Goal: Task Accomplishment & Management: Manage account settings

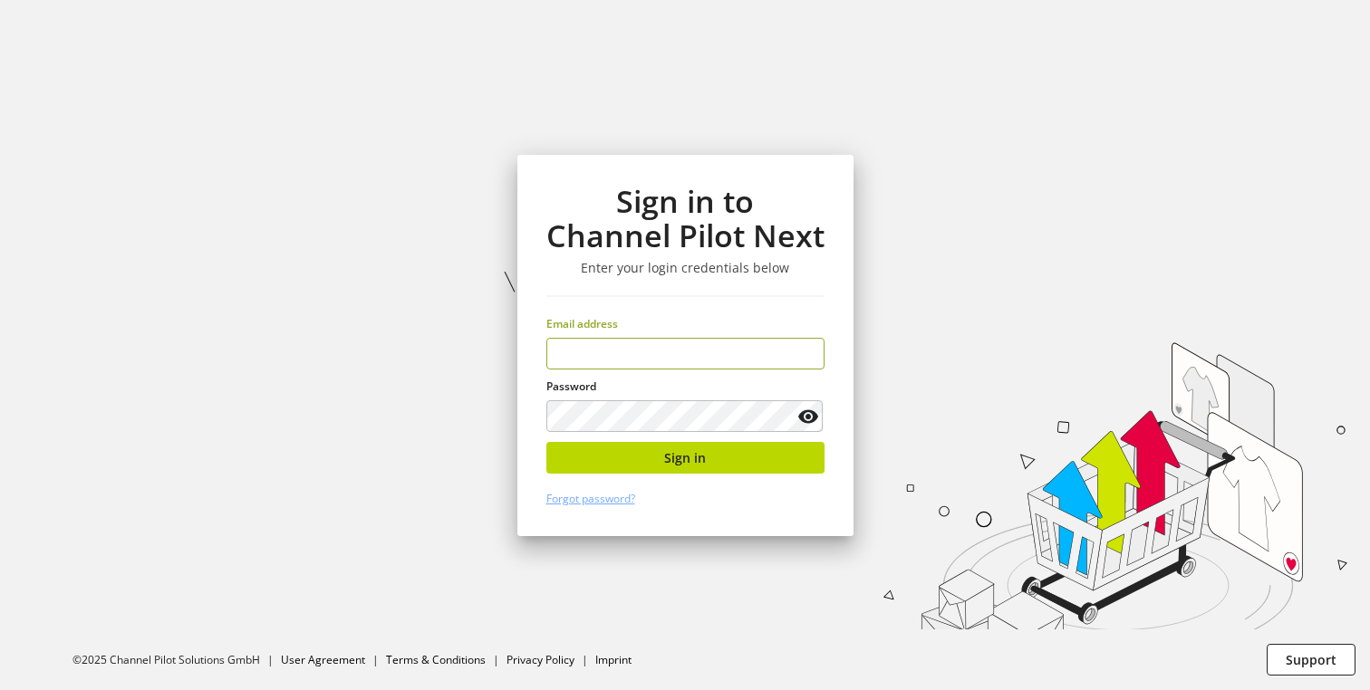
click at [616, 363] on input "email" at bounding box center [685, 354] width 278 height 32
type input "**********"
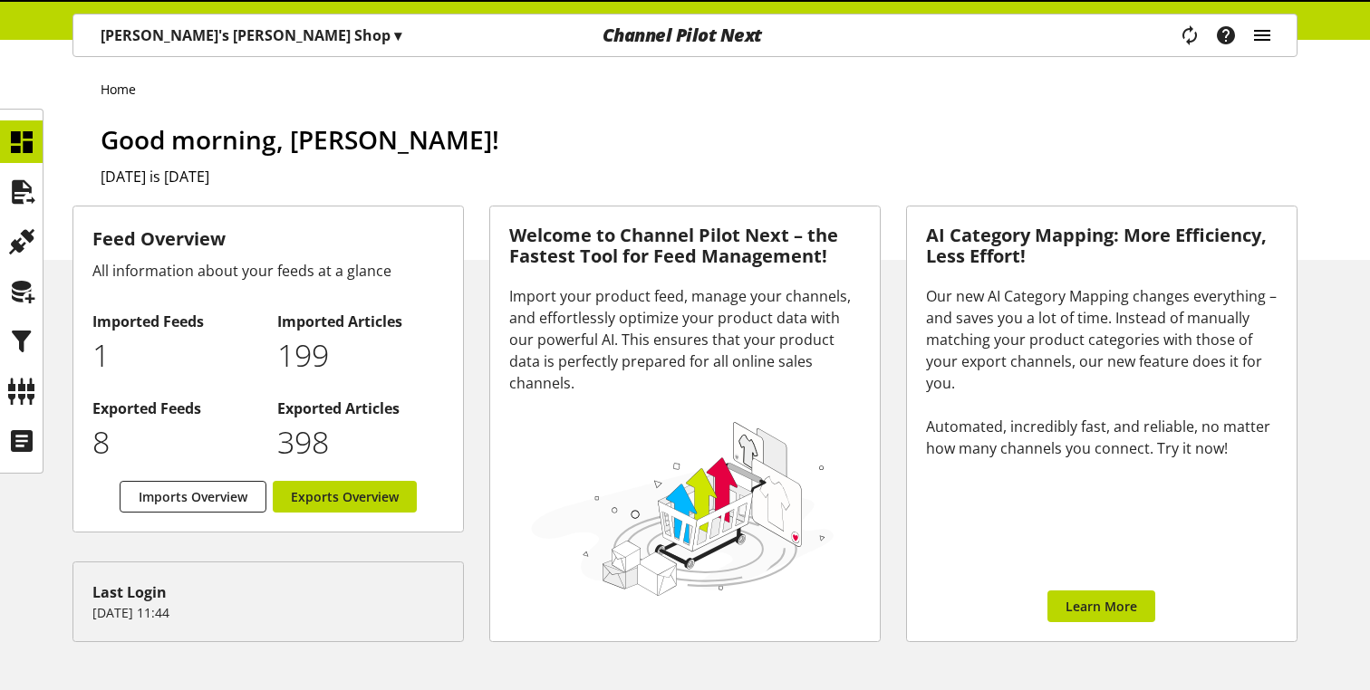
click at [1265, 41] on icon "main navigation" at bounding box center [1262, 35] width 22 height 33
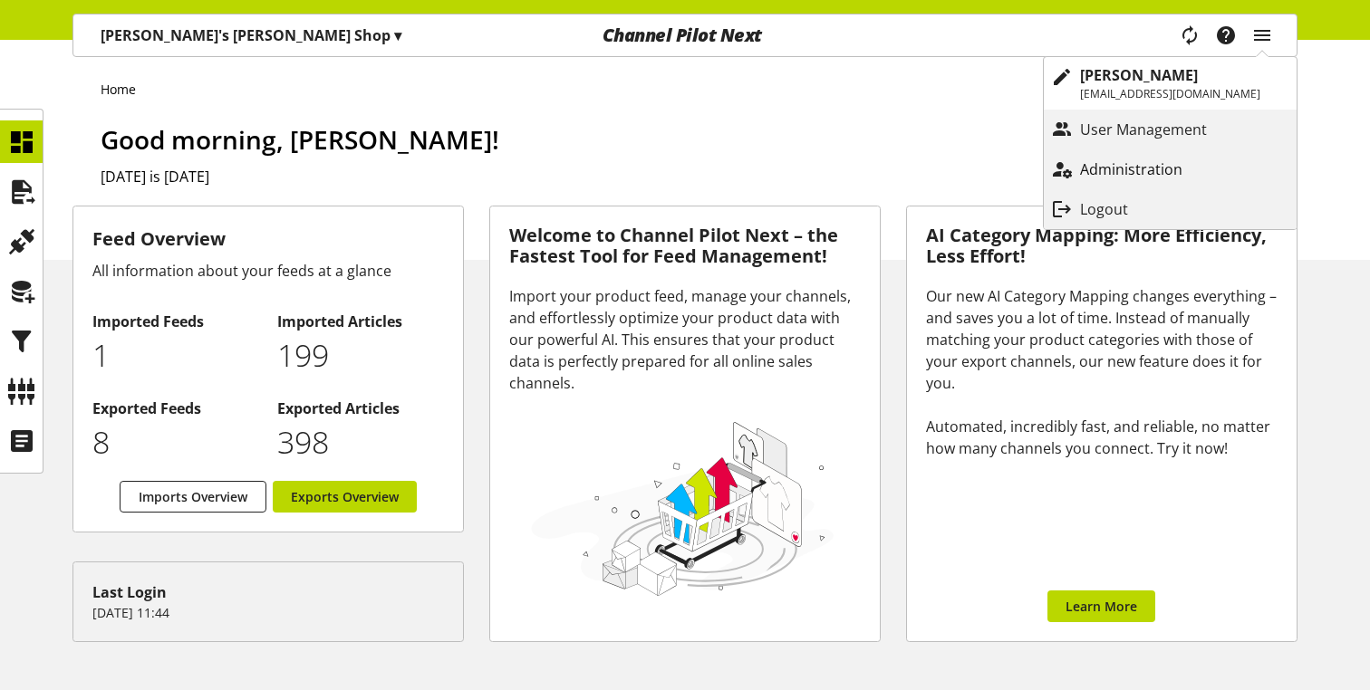
click at [1104, 170] on p "Administration" at bounding box center [1149, 170] width 139 height 22
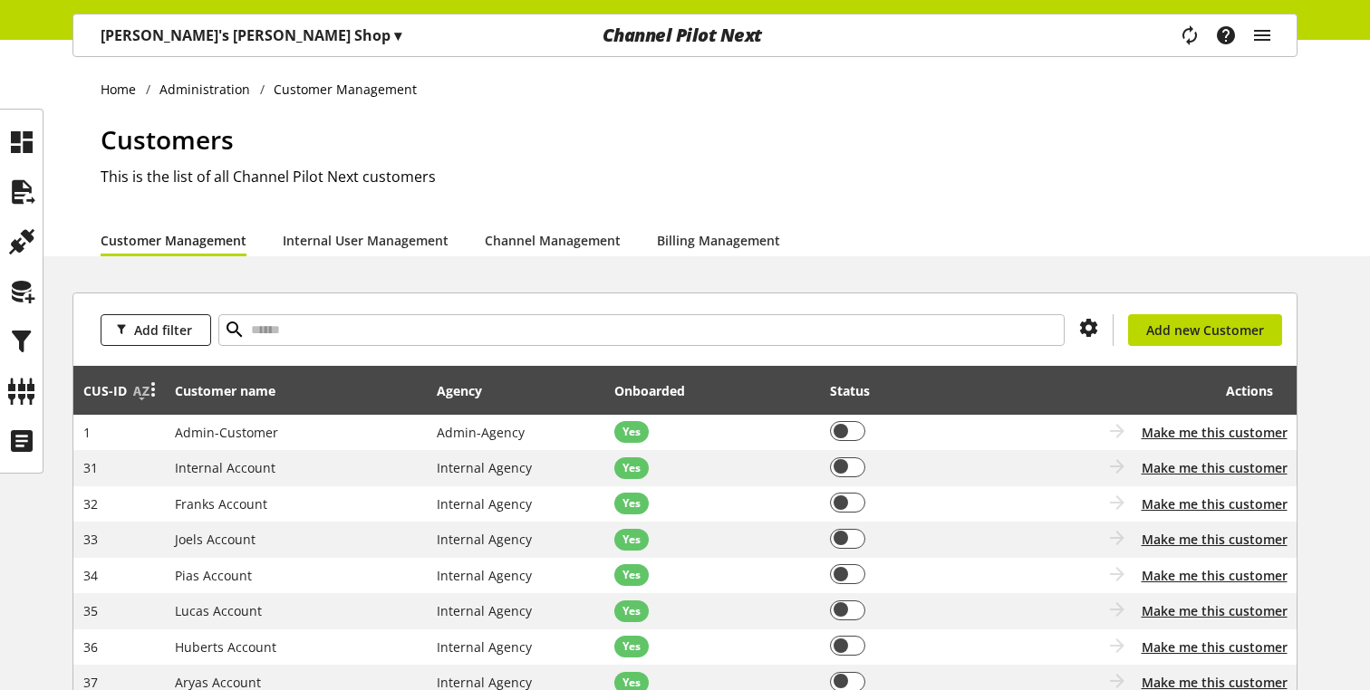
click at [138, 394] on div at bounding box center [150, 391] width 25 height 23
click at [570, 249] on link "Channel Management" at bounding box center [553, 240] width 136 height 19
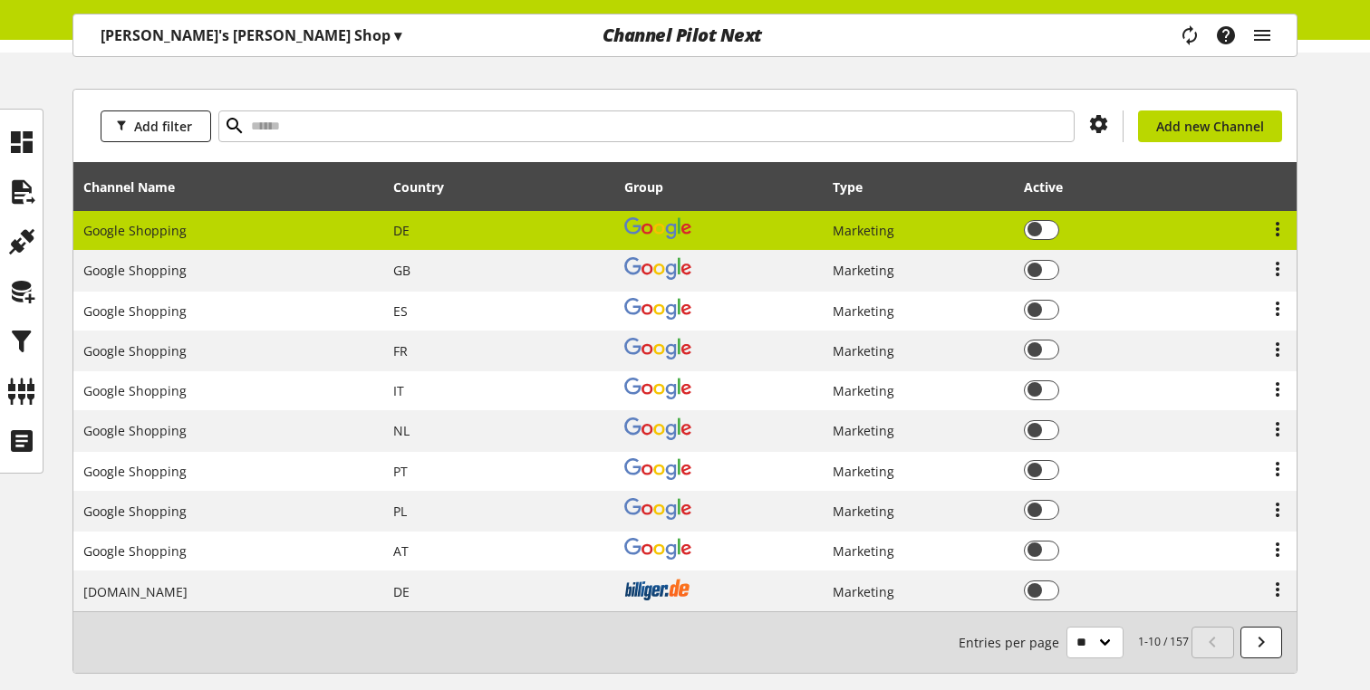
scroll to position [292, 0]
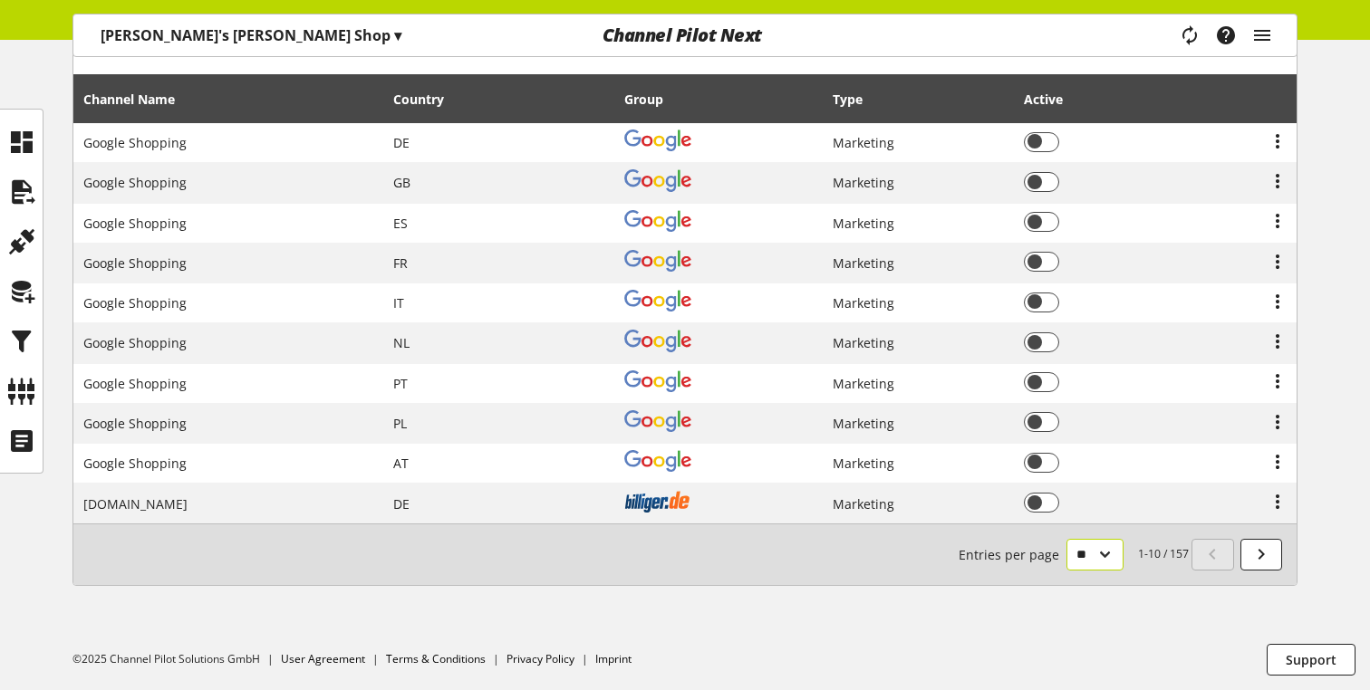
click at [1093, 562] on select "** ** ** ***" at bounding box center [1094, 555] width 57 height 32
select select "***"
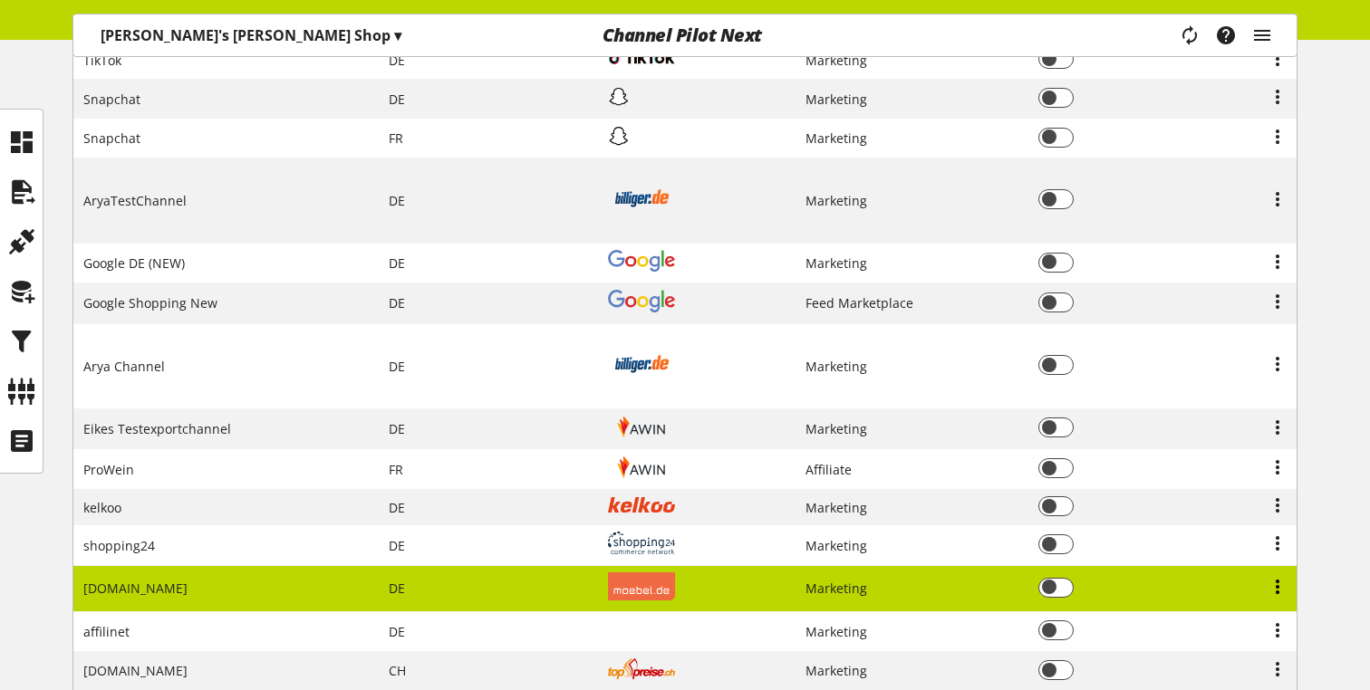
scroll to position [3830, 0]
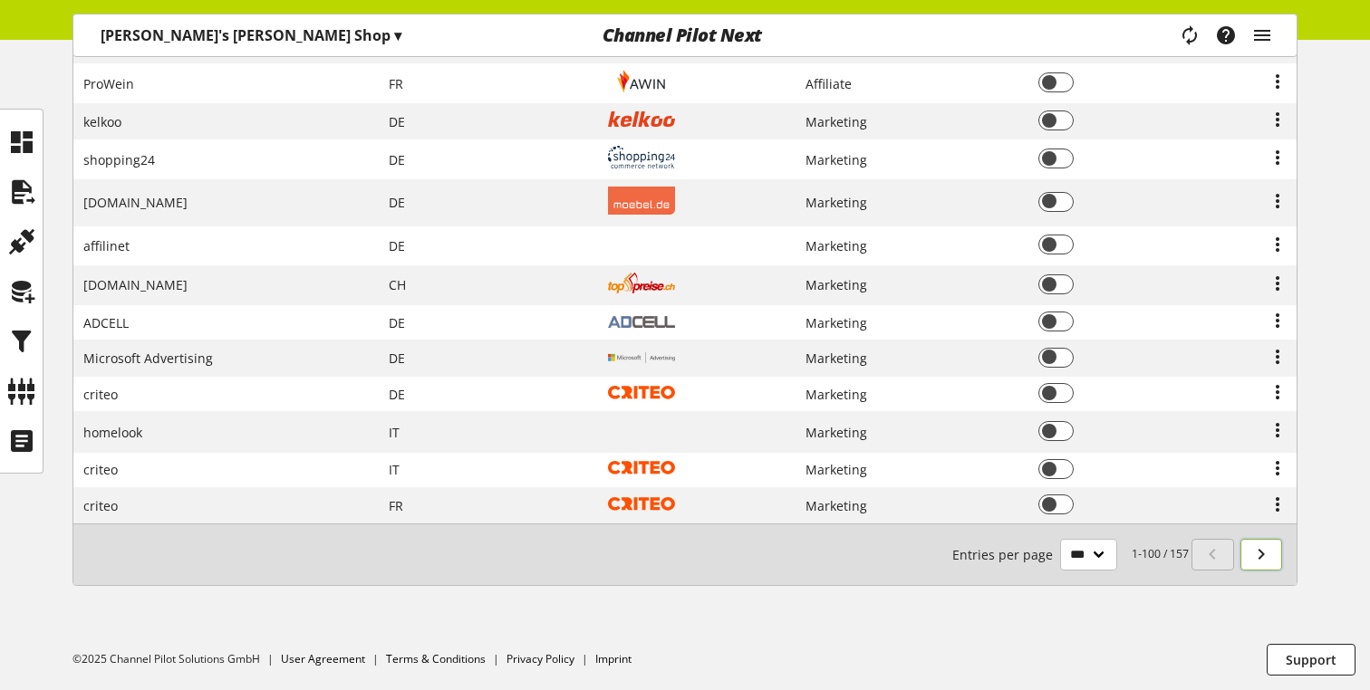
click at [1265, 563] on icon at bounding box center [1261, 554] width 22 height 33
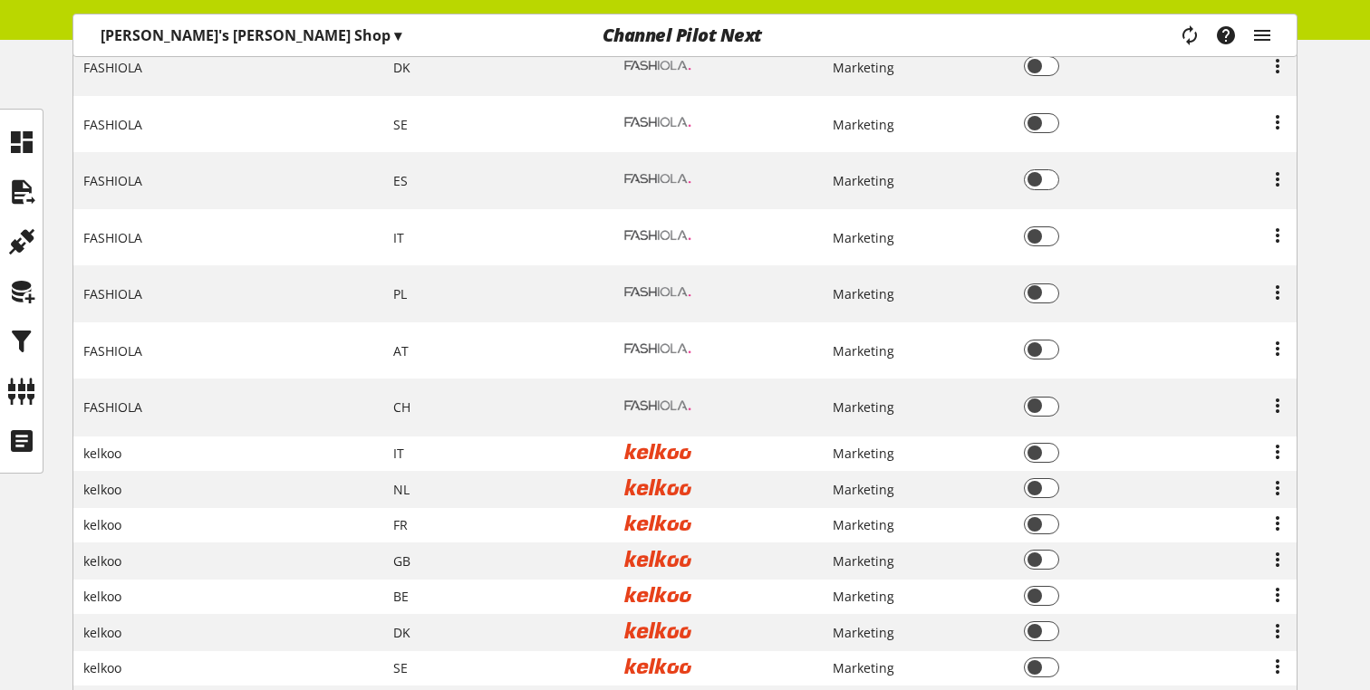
scroll to position [519, 0]
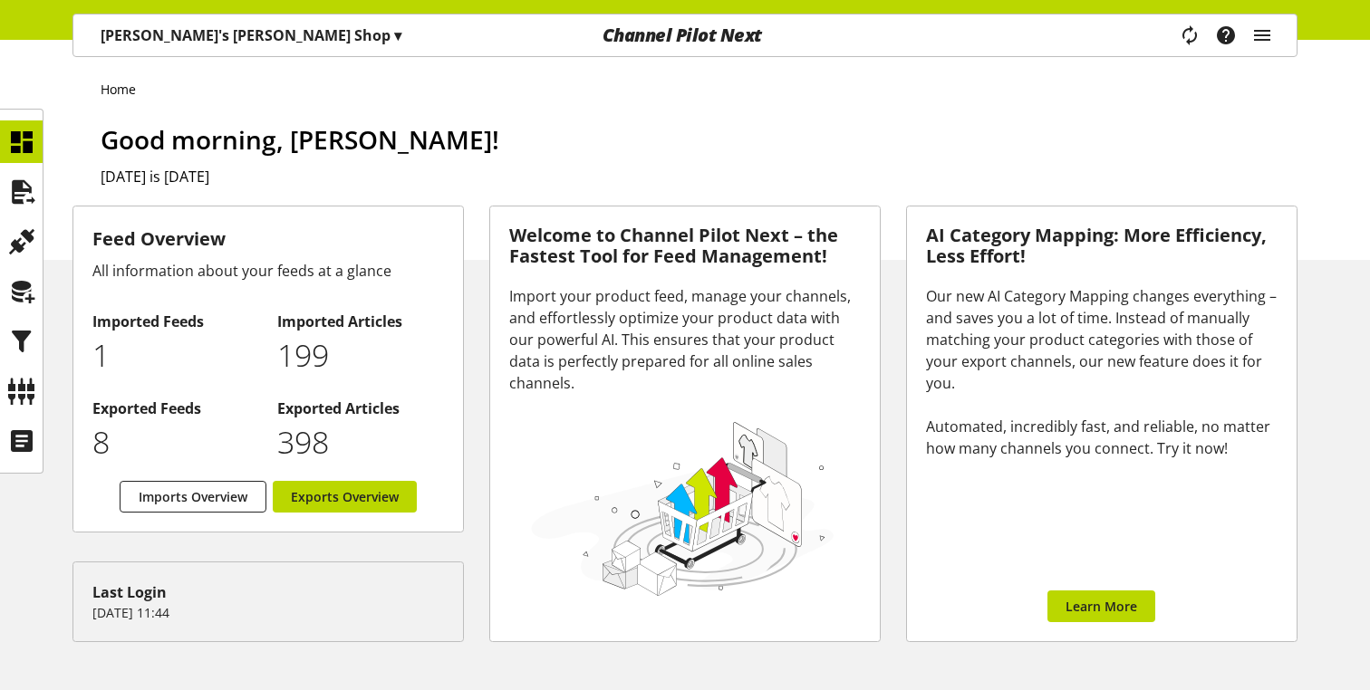
click at [192, 36] on p "[PERSON_NAME]'s [PERSON_NAME] Shop ▾" at bounding box center [251, 35] width 301 height 22
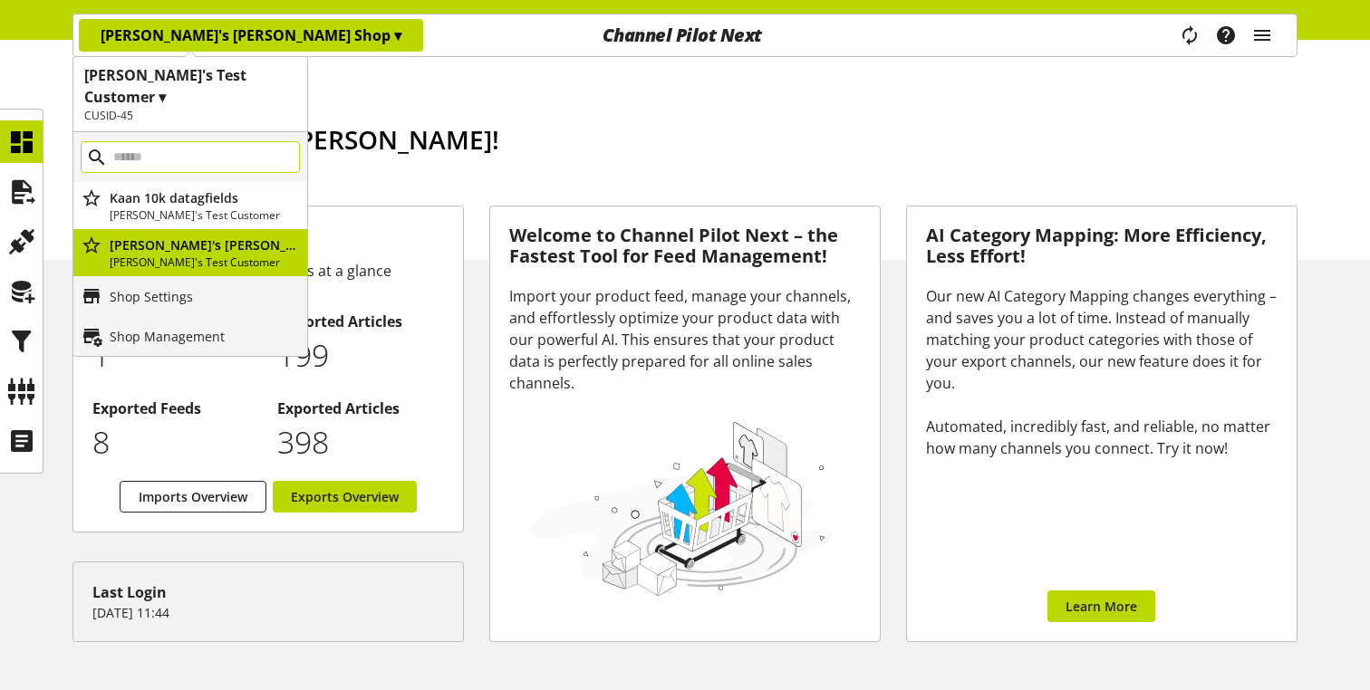
click at [181, 141] on input "main navigation" at bounding box center [190, 157] width 219 height 32
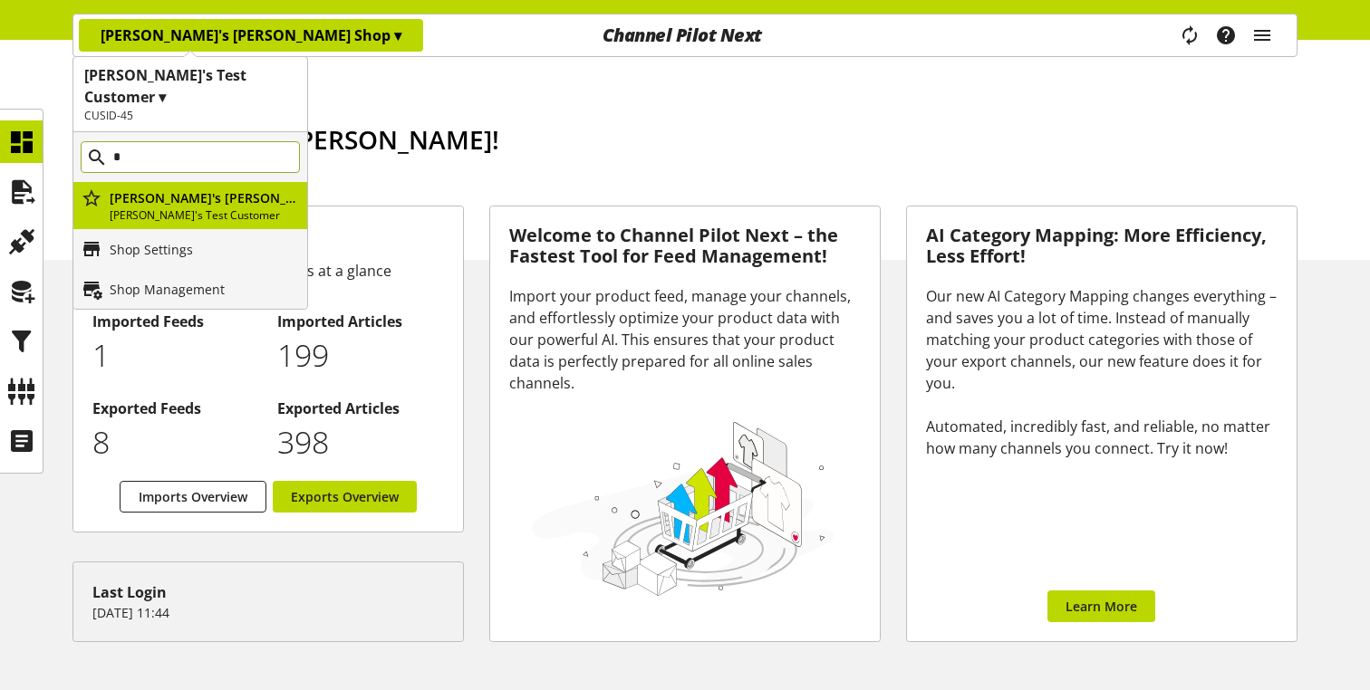
type input "*"
click at [246, 63] on div "[PERSON_NAME]'s Test Customer ▾ CUSID-45" at bounding box center [190, 94] width 234 height 75
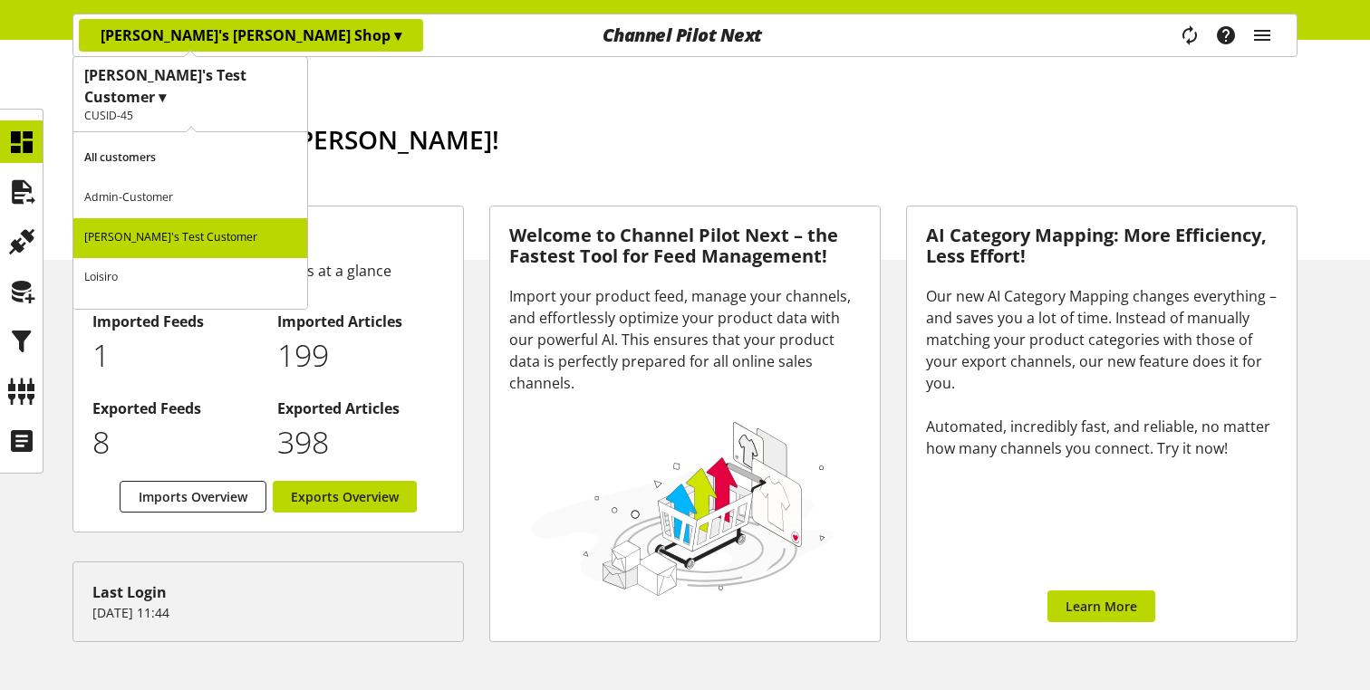
click at [236, 72] on h1 "[PERSON_NAME]'s Test Customer ▾" at bounding box center [190, 85] width 212 height 43
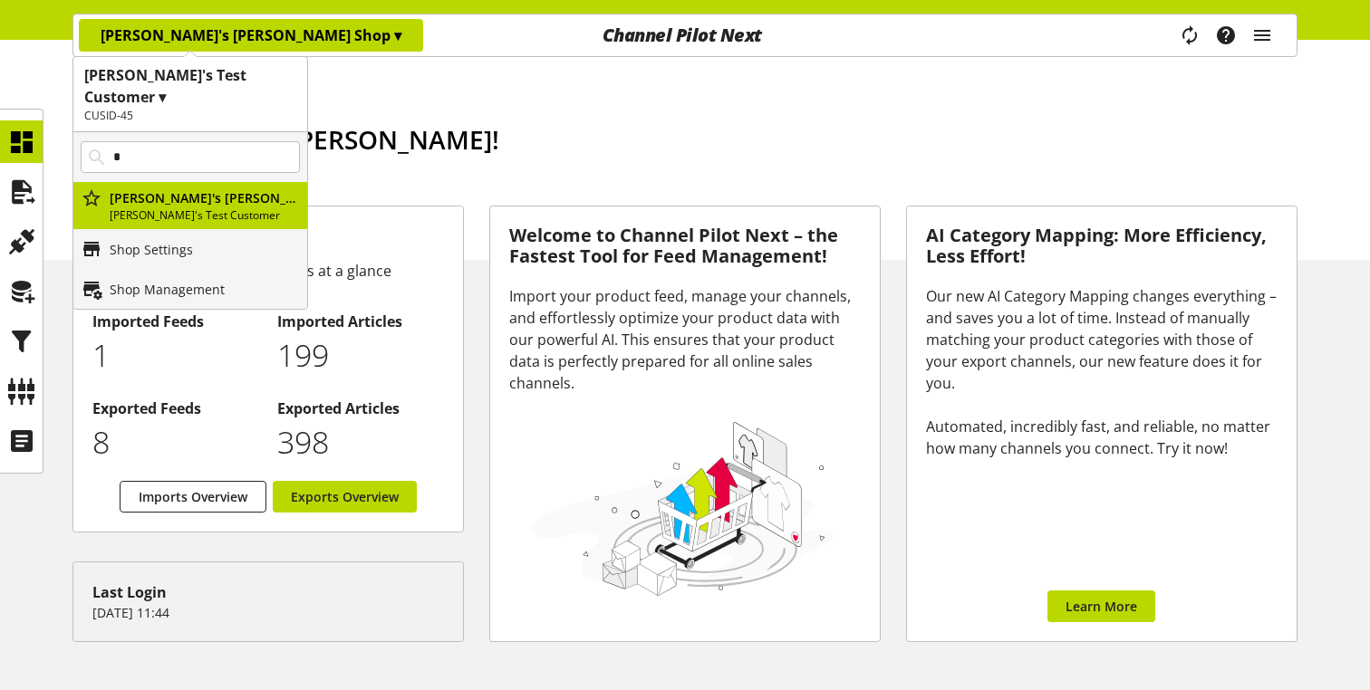
click at [208, 72] on h1 "[PERSON_NAME]'s Test Customer ▾" at bounding box center [190, 85] width 212 height 43
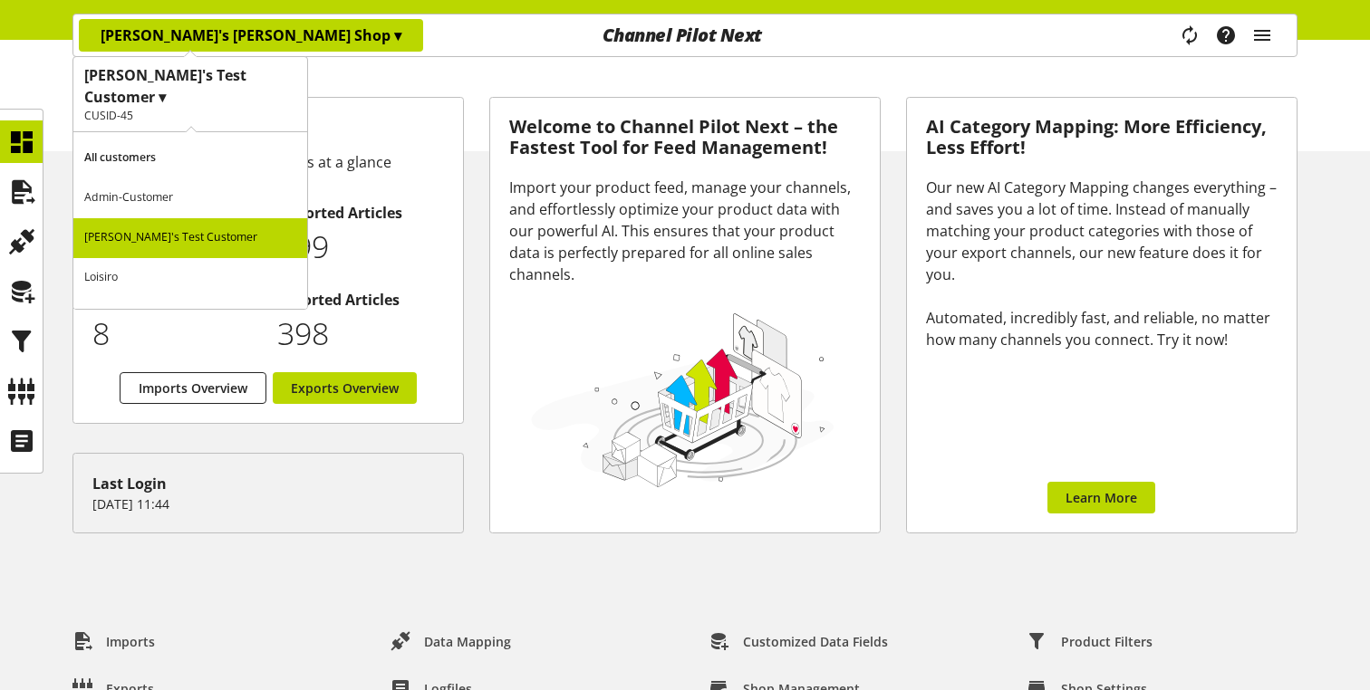
scroll to position [111, 0]
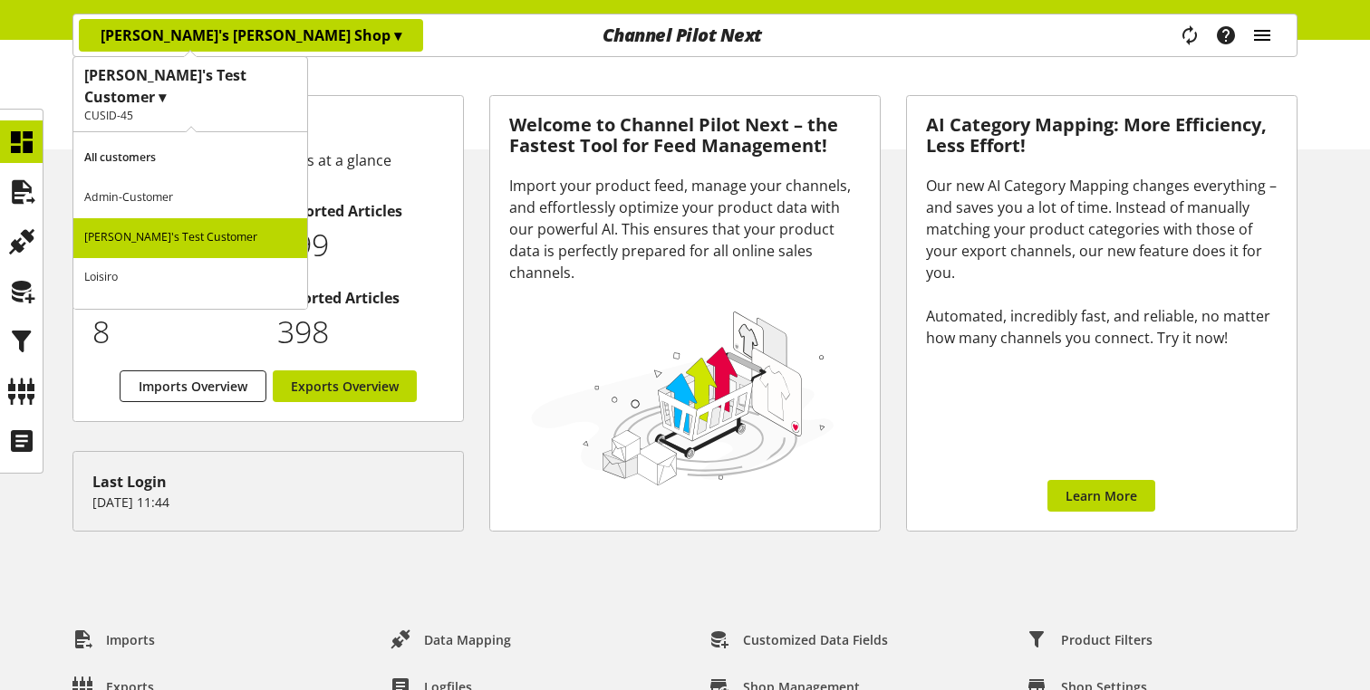
click at [1260, 22] on icon "main navigation" at bounding box center [1262, 35] width 22 height 33
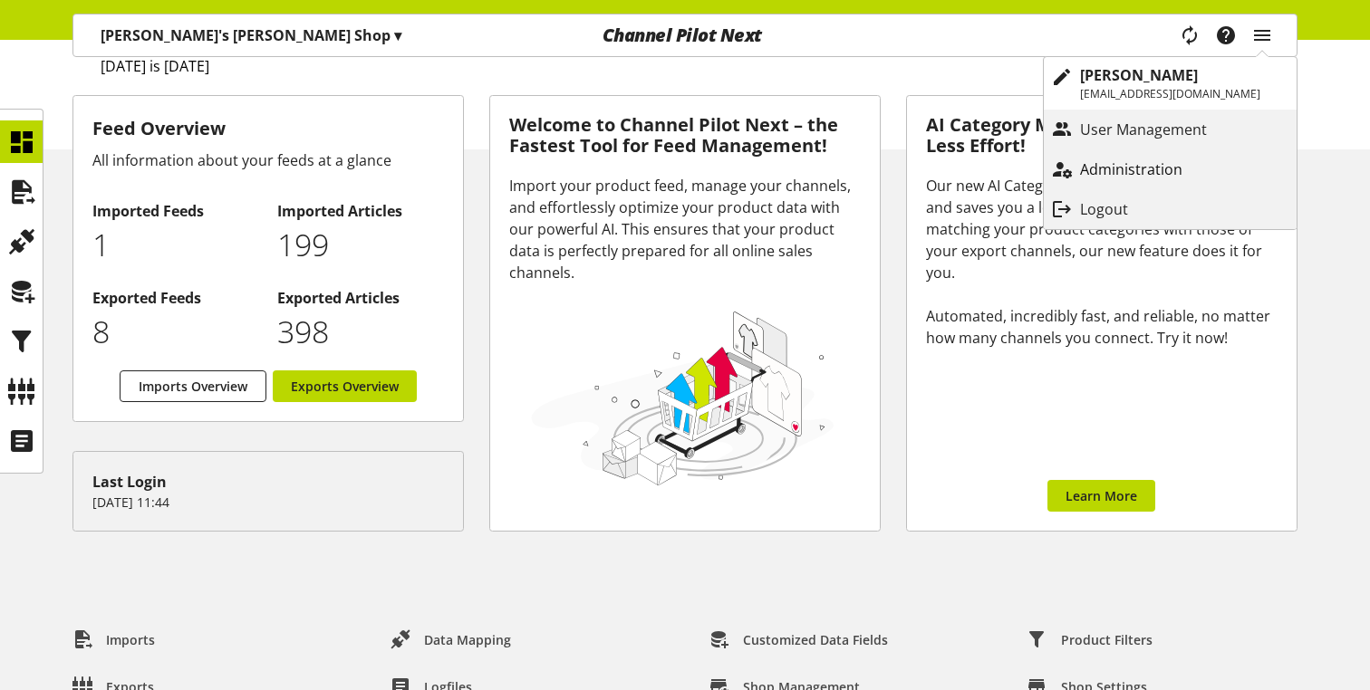
click at [1130, 163] on p "Administration" at bounding box center [1149, 170] width 139 height 22
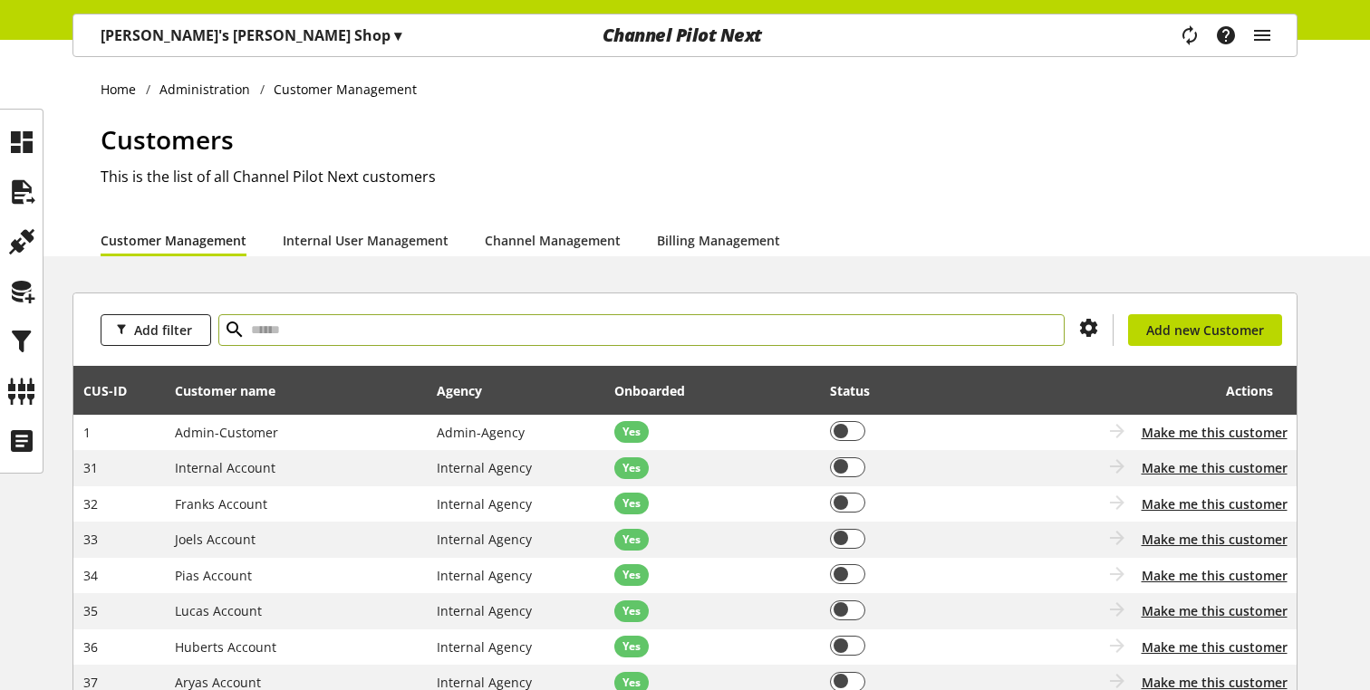
click at [381, 335] on input "text" at bounding box center [641, 330] width 846 height 32
type input "****"
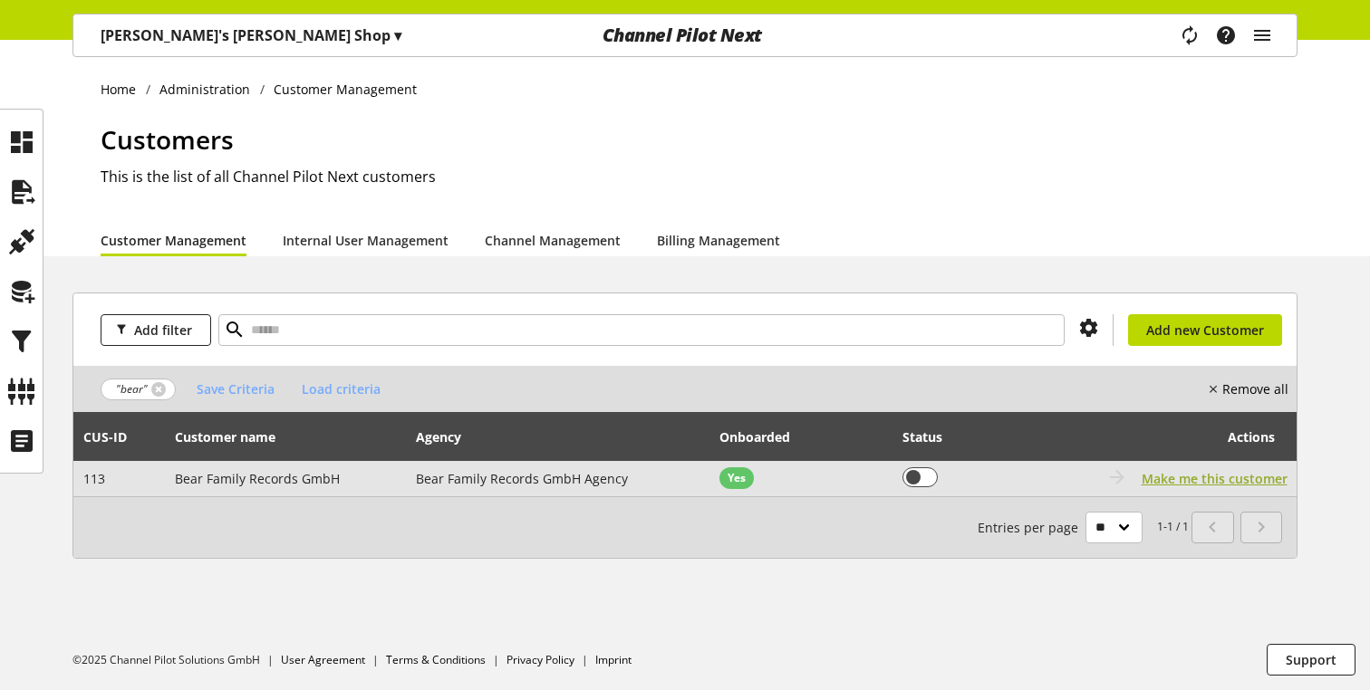
click at [1218, 486] on span "Make me this customer" at bounding box center [1215, 478] width 146 height 19
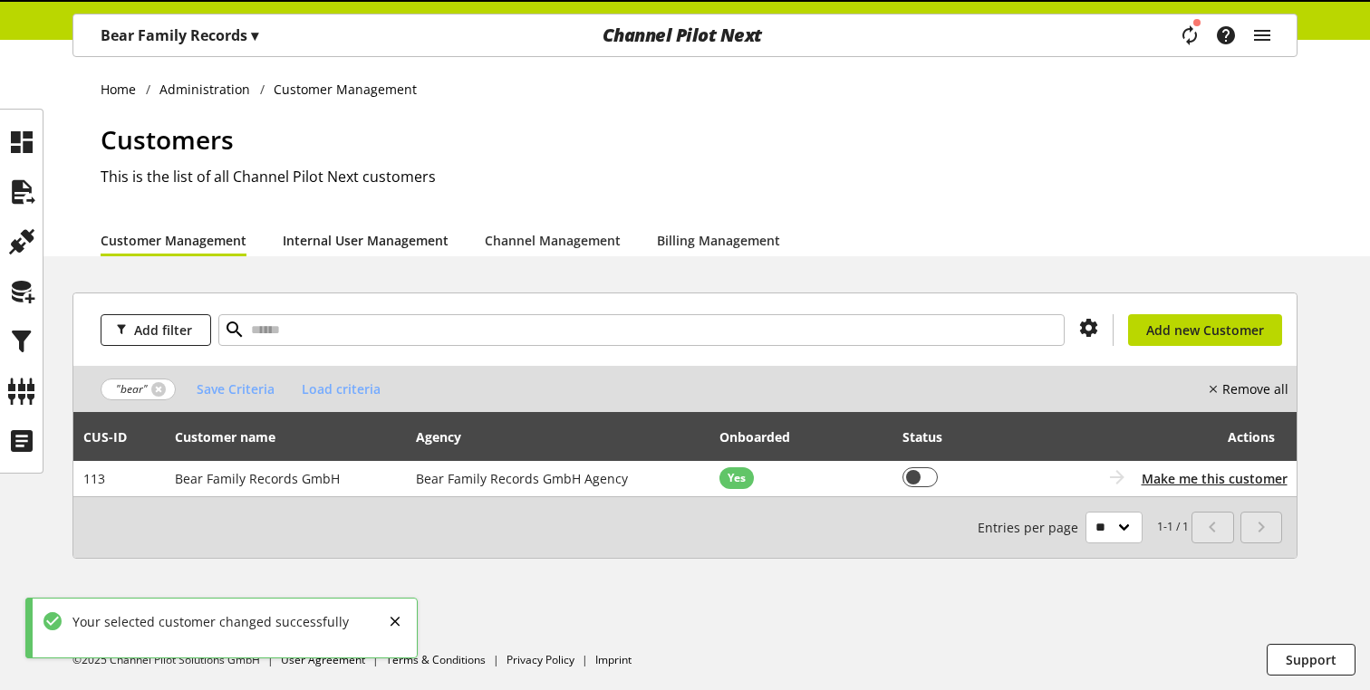
click at [336, 246] on link "Internal User Management" at bounding box center [366, 240] width 166 height 19
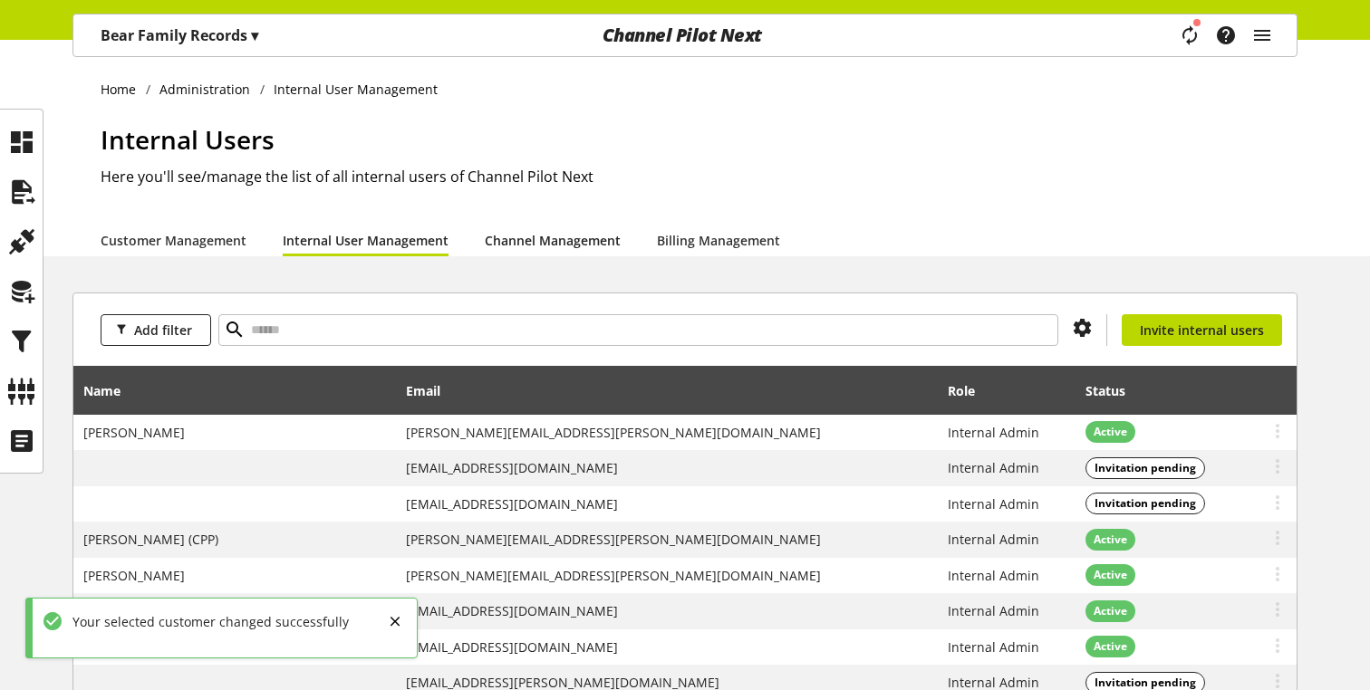
click at [549, 237] on link "Channel Management" at bounding box center [553, 240] width 136 height 19
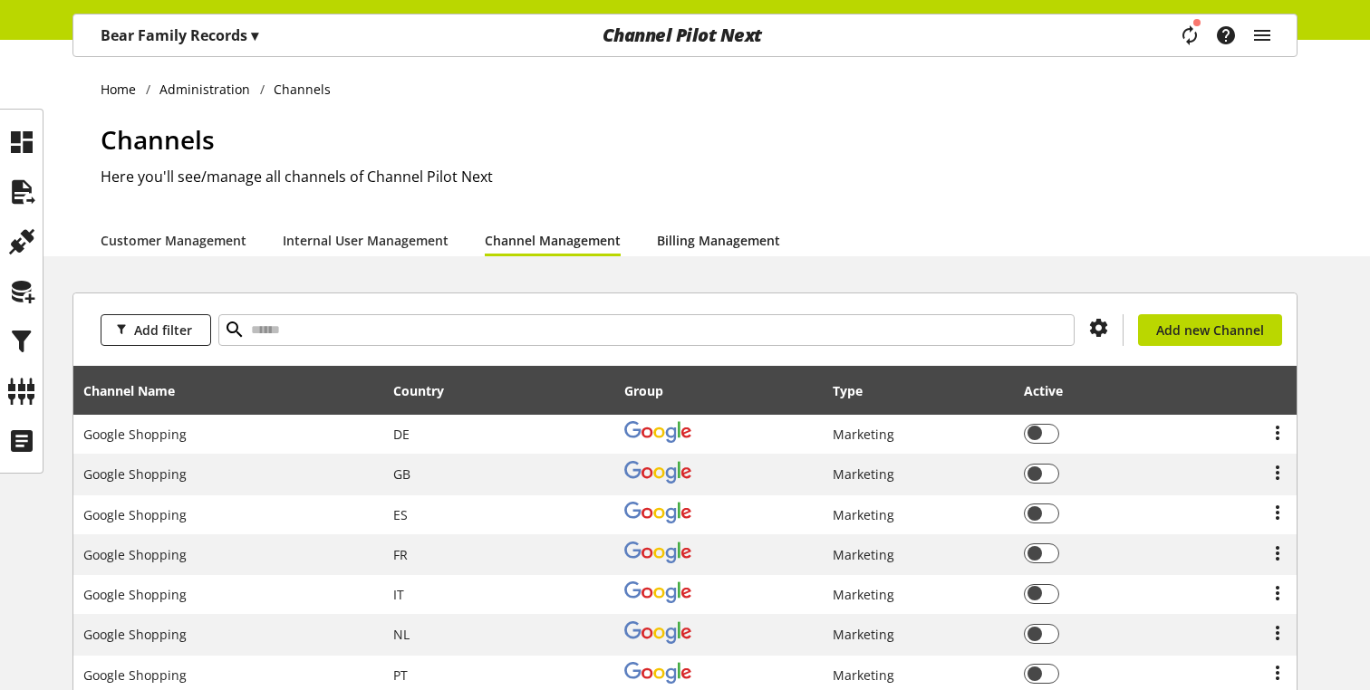
click at [657, 231] on link "Billing Management" at bounding box center [718, 240] width 123 height 19
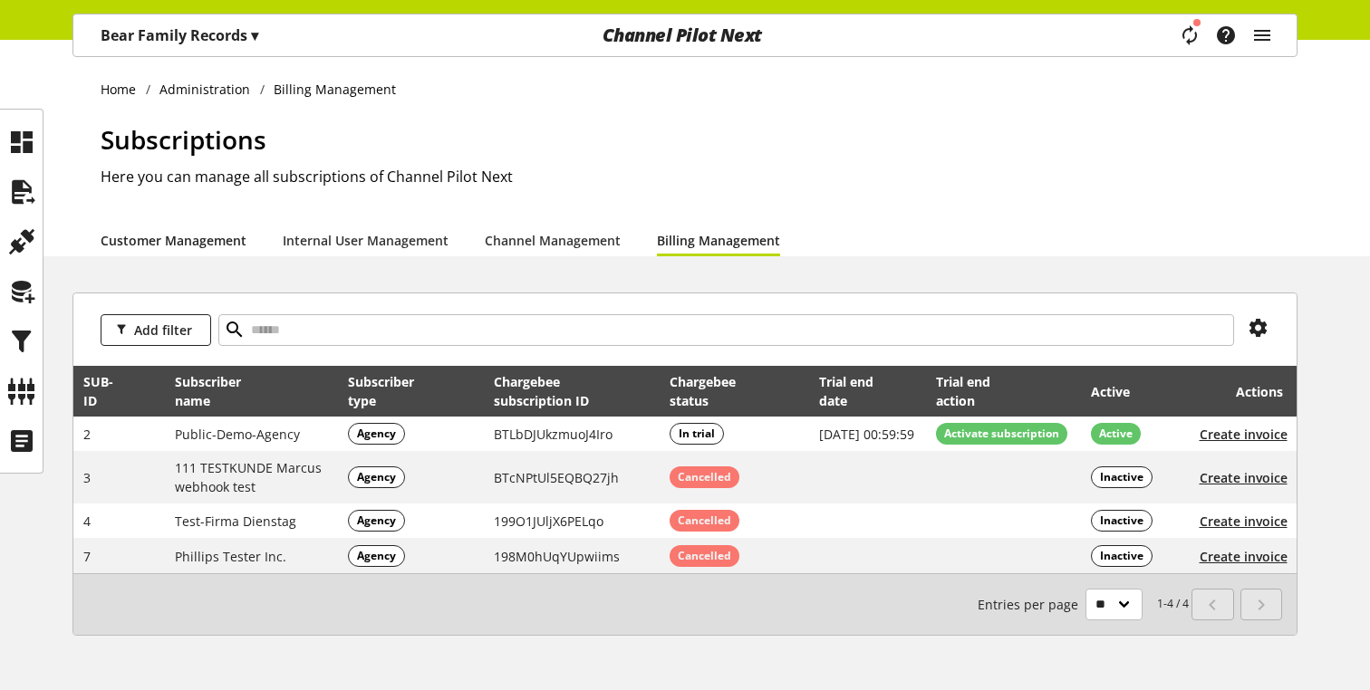
click at [207, 237] on link "Customer Management" at bounding box center [174, 240] width 146 height 19
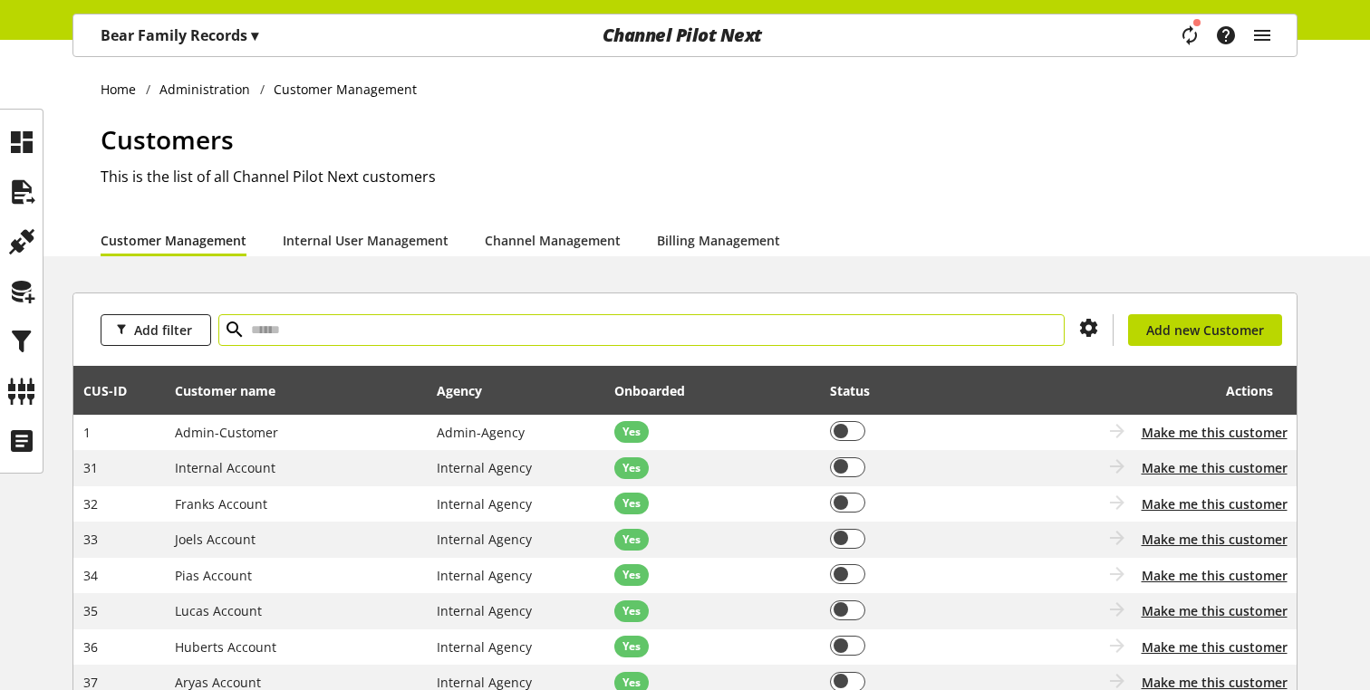
click at [300, 332] on input "text" at bounding box center [641, 330] width 846 height 32
type input "****"
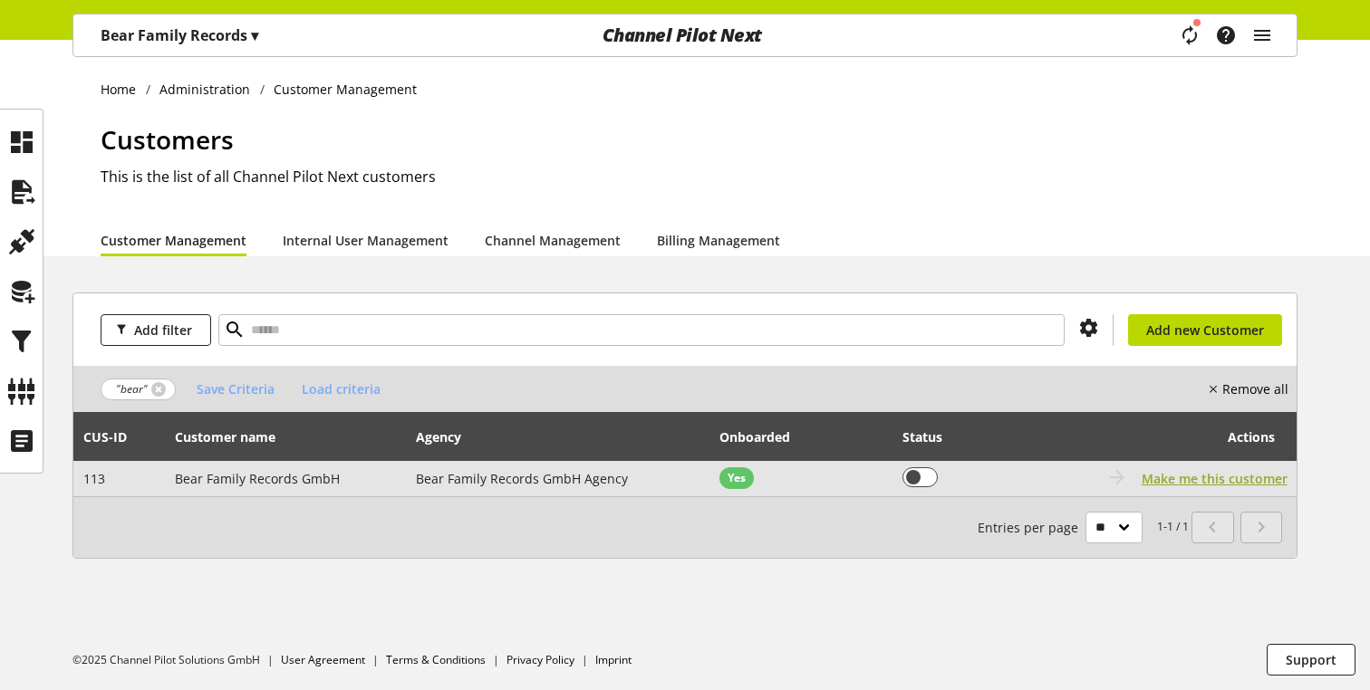
click at [1229, 477] on span "Make me this customer" at bounding box center [1215, 478] width 146 height 19
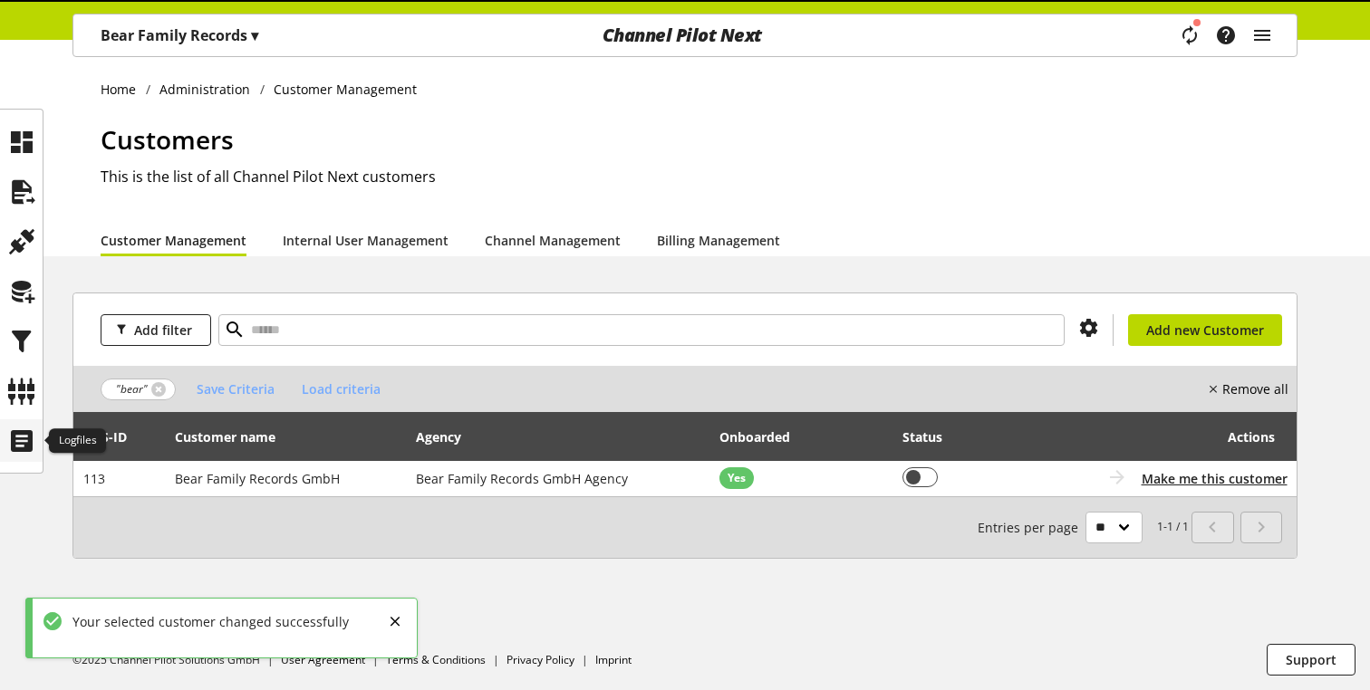
click at [23, 455] on icon at bounding box center [21, 441] width 29 height 36
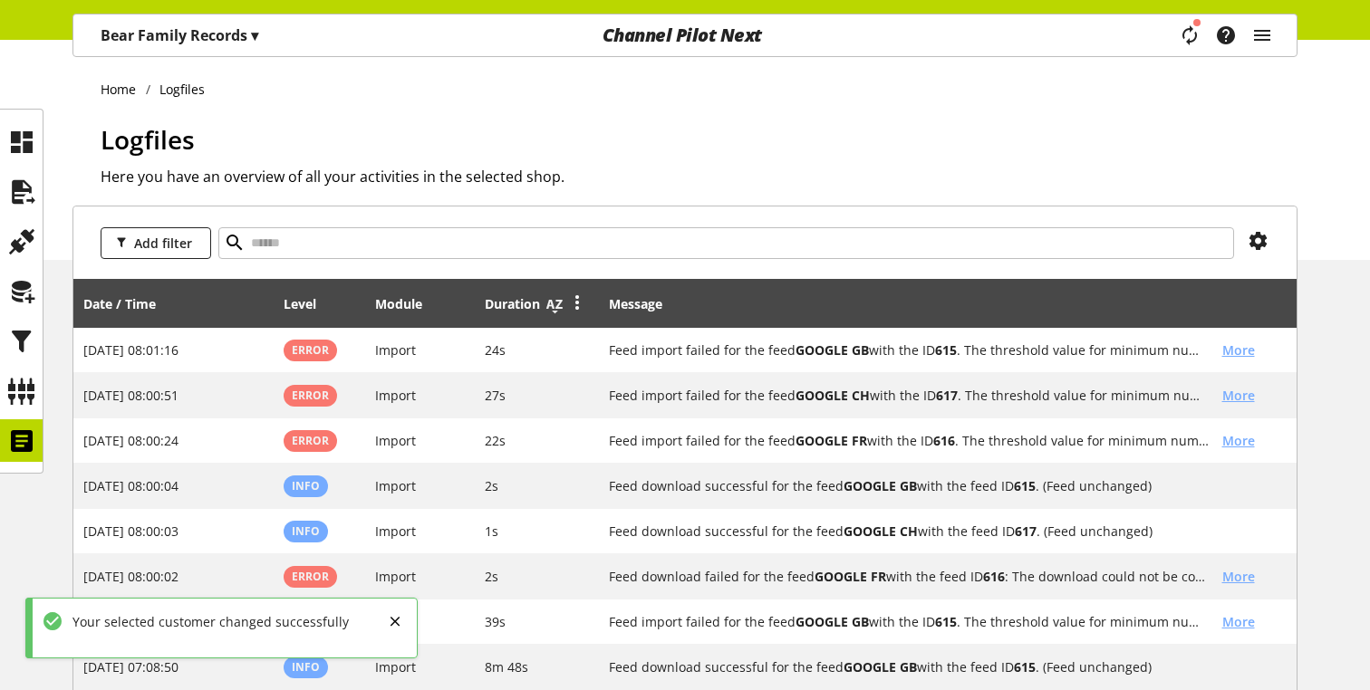
click at [553, 313] on icon at bounding box center [555, 304] width 22 height 33
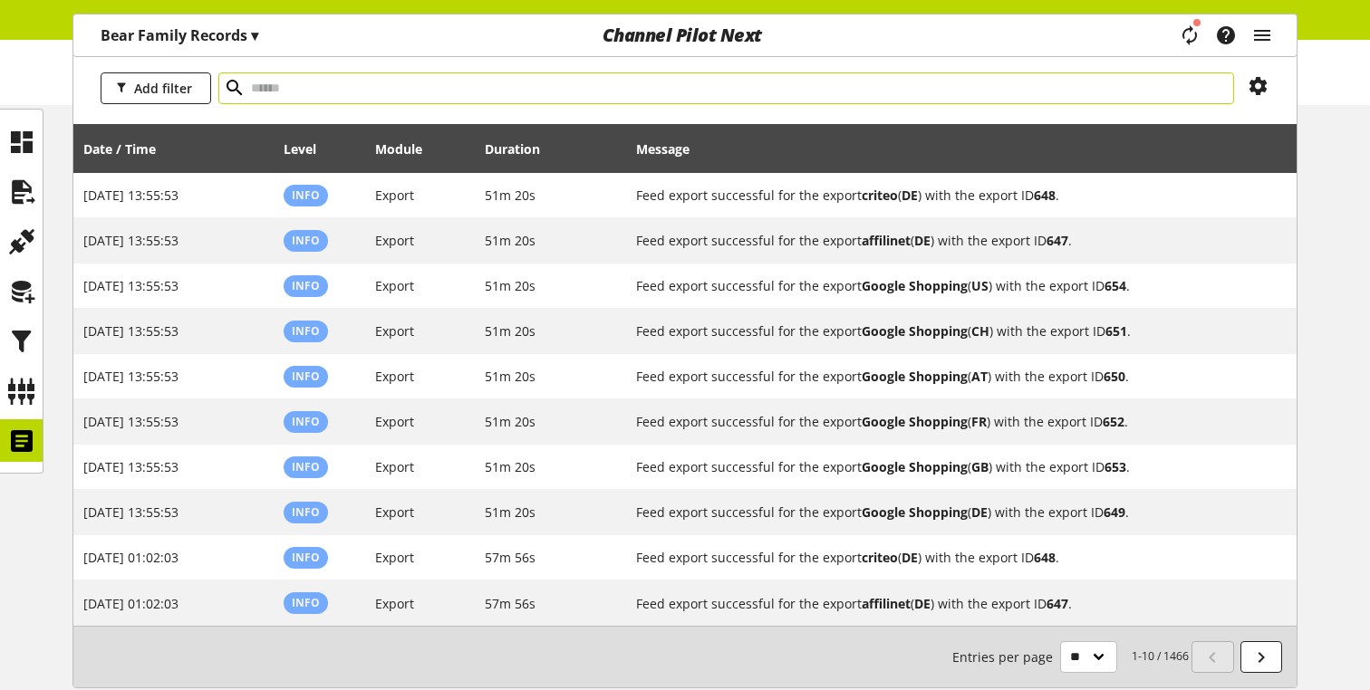
scroll to position [157, 0]
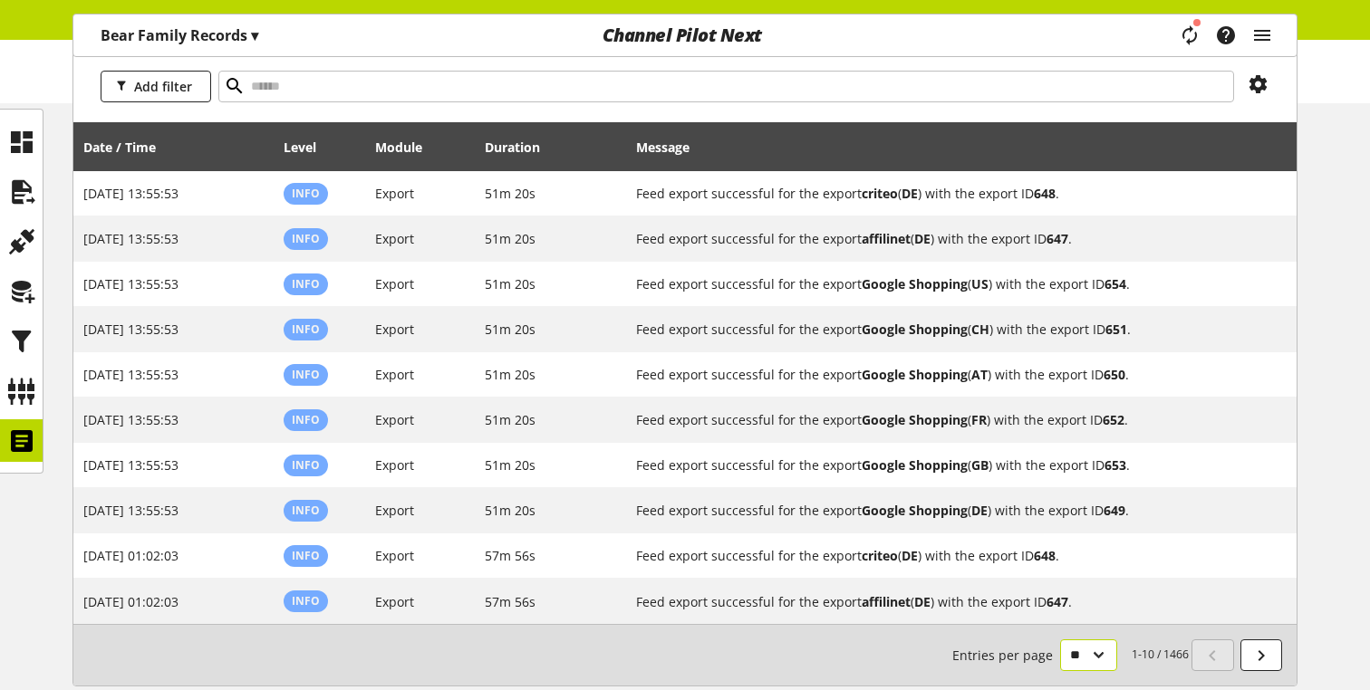
click at [1081, 659] on select "** ** ** ***" at bounding box center [1088, 656] width 57 height 32
select select "***"
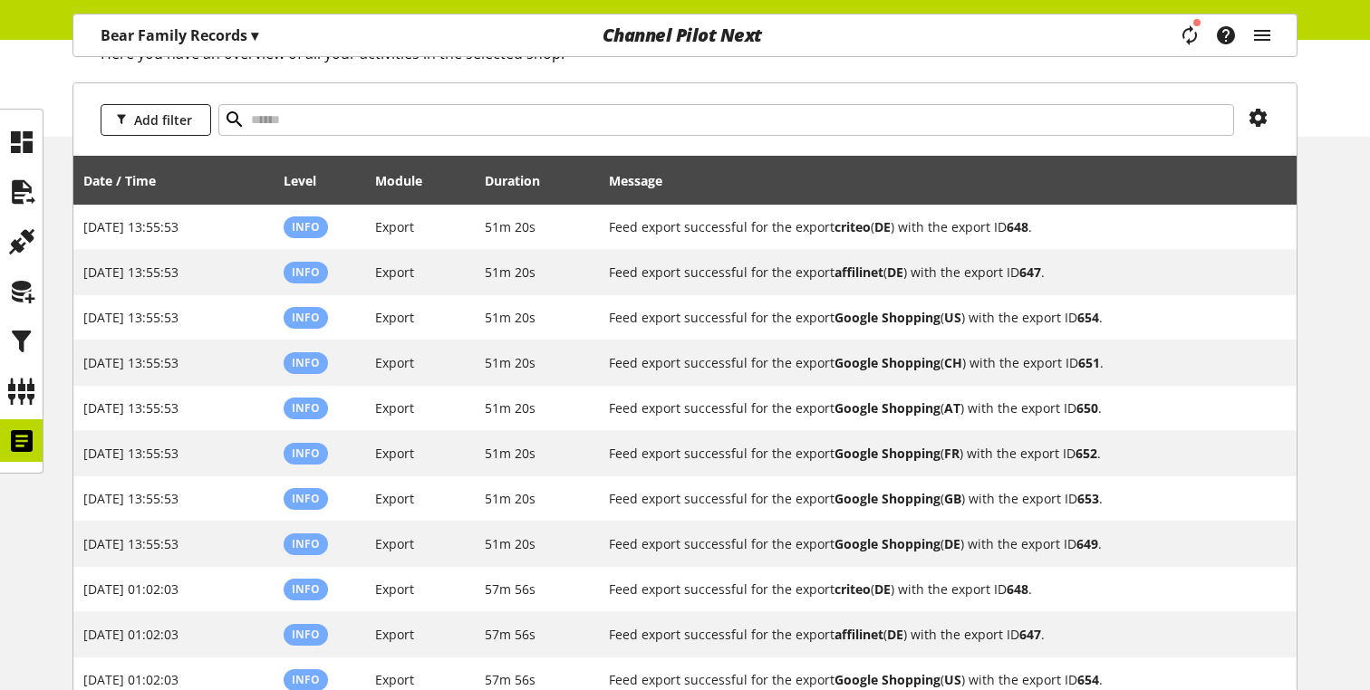
scroll to position [96, 0]
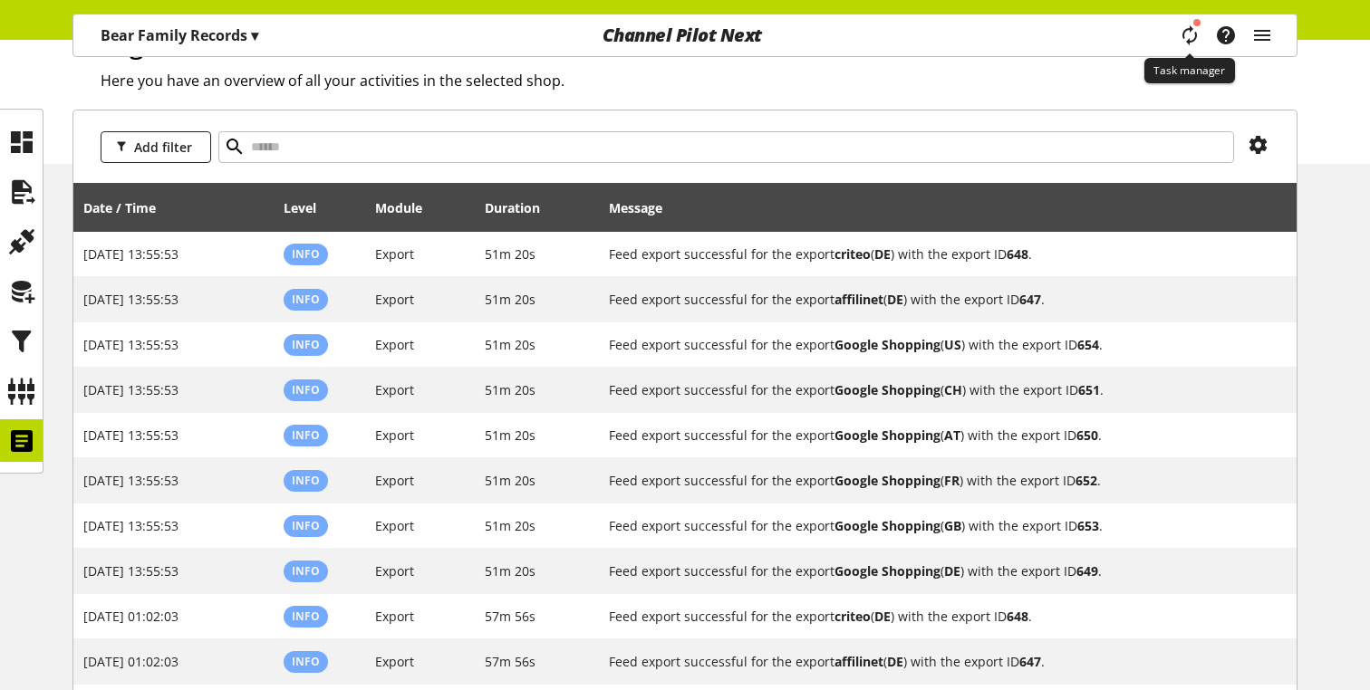
click at [1193, 42] on icon "main navigation" at bounding box center [1190, 35] width 22 height 33
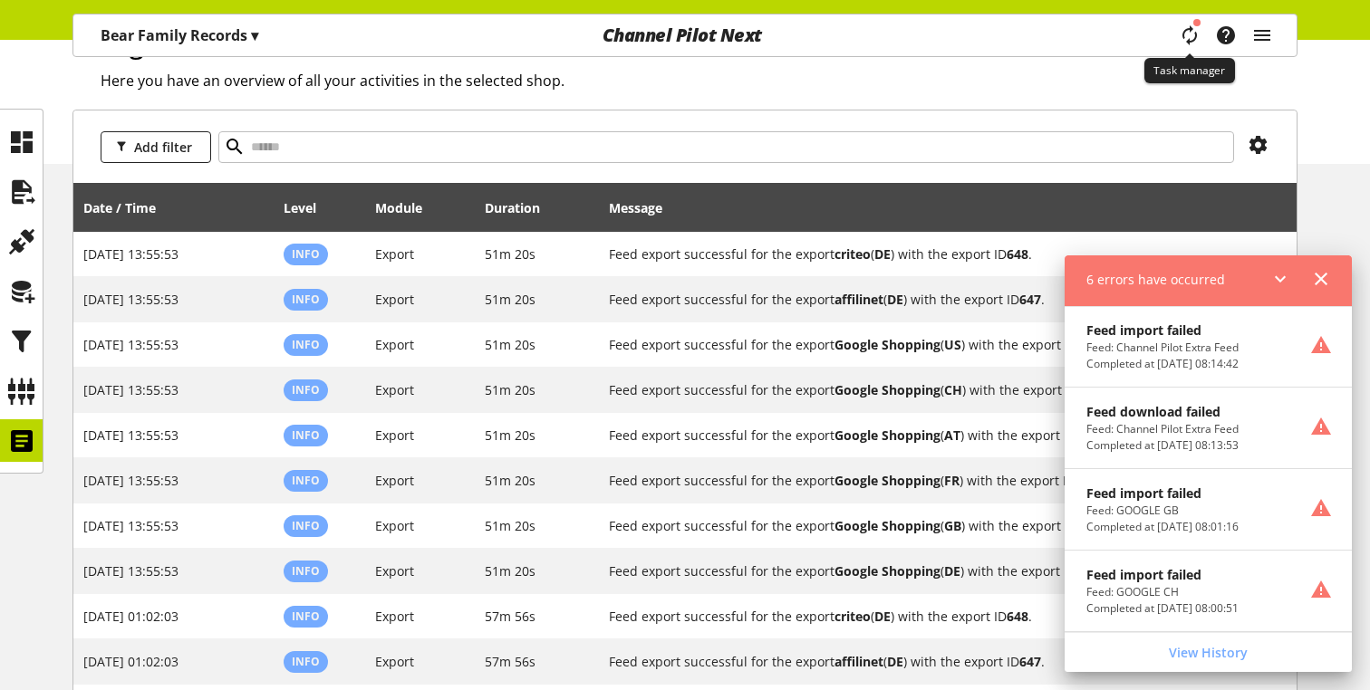
click at [1193, 42] on icon "main navigation" at bounding box center [1190, 35] width 22 height 33
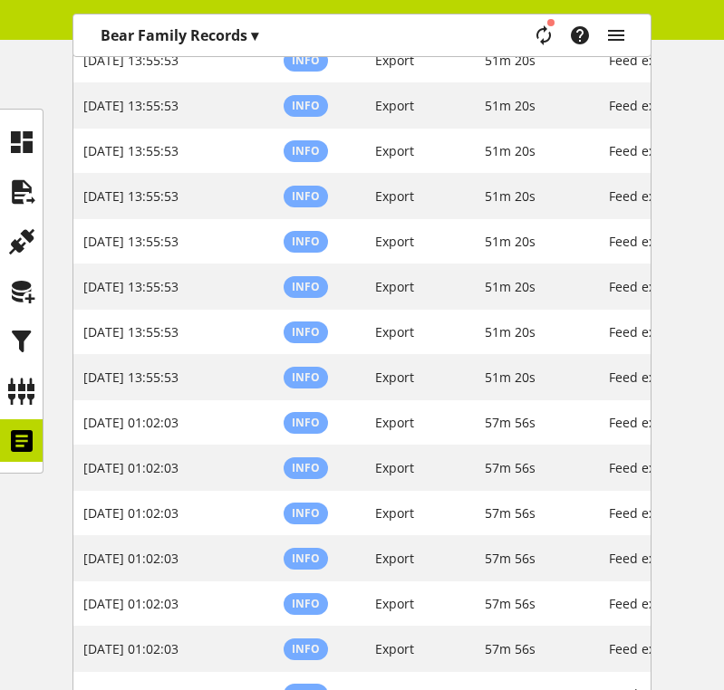
scroll to position [246, 0]
